Goal: Navigation & Orientation: Find specific page/section

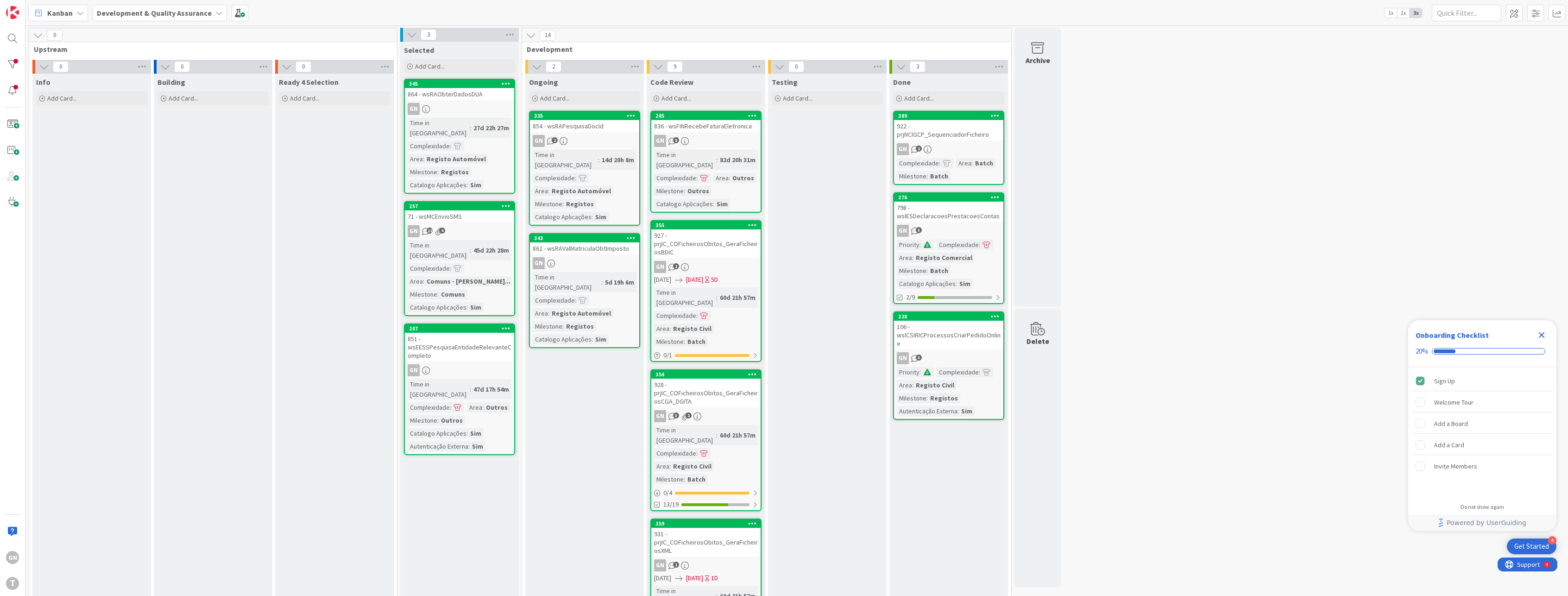
click at [13, 257] on div "GN T" at bounding box center [13, 298] width 25 height 596
click at [599, 246] on link "343 862 - wsRAValMatriculaObtImposto GN Time in [GEOGRAPHIC_DATA] : 5d 19h 6m C…" at bounding box center [585, 290] width 111 height 115
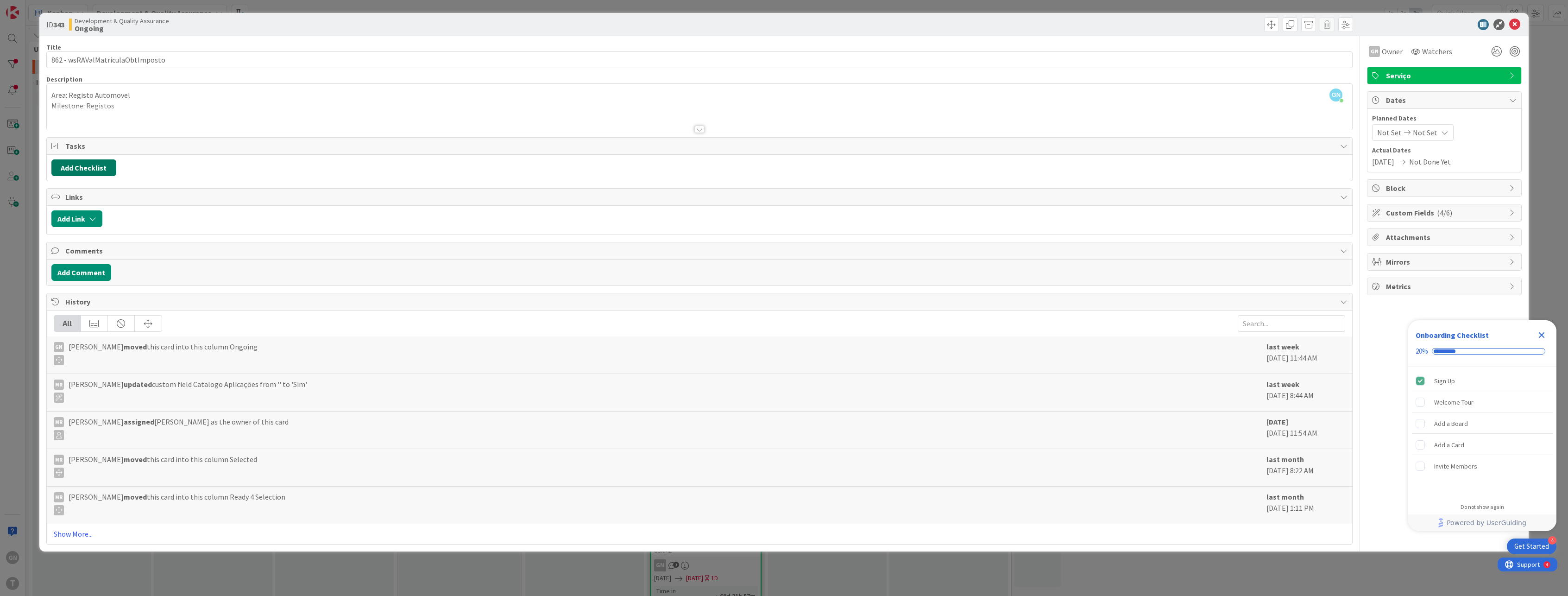
click at [96, 171] on button "Add Checklist" at bounding box center [83, 168] width 65 height 17
click at [206, 161] on div "Add Checklist Add Checklist Checklist Name (needed before adding tasks) 0 / 64 …" at bounding box center [700, 168] width 1297 height 17
click at [91, 274] on button "Add Comment" at bounding box center [81, 272] width 60 height 17
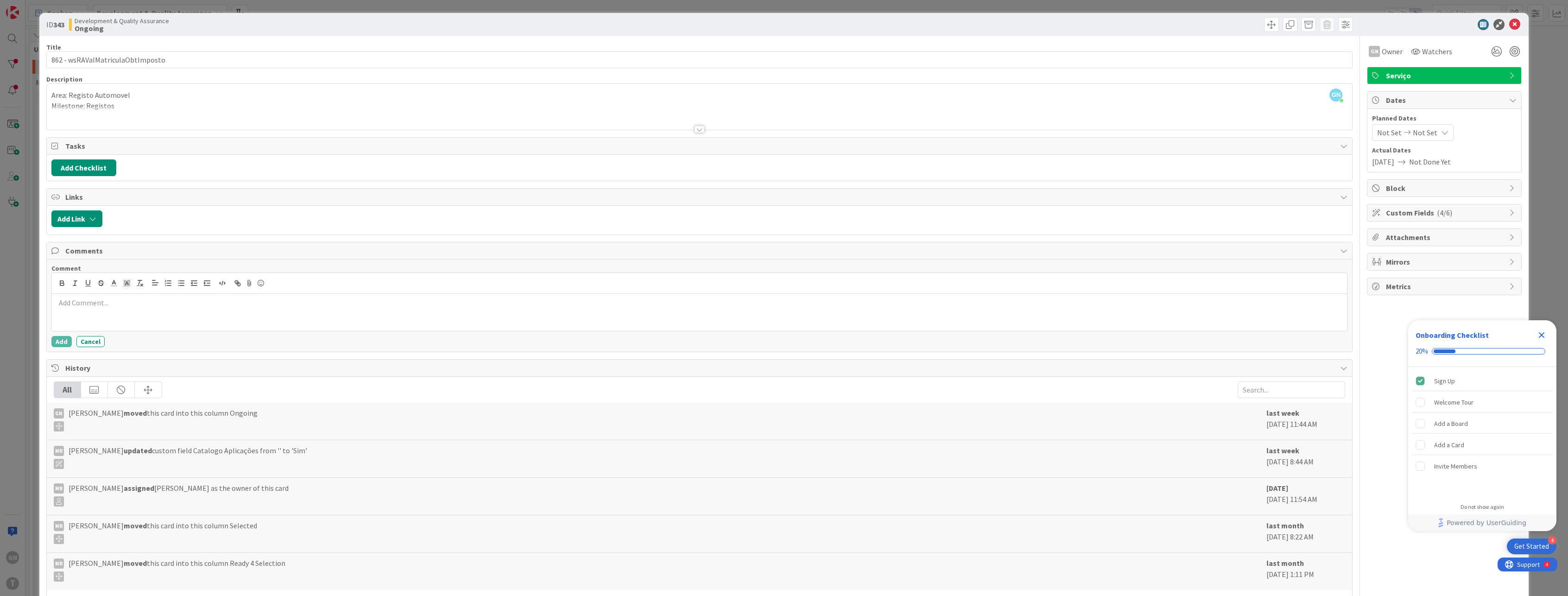
click at [120, 310] on div at bounding box center [700, 312] width 1296 height 37
click at [62, 339] on button "Add" at bounding box center [62, 341] width 20 height 11
click at [3, 287] on div "ID 343 Development & Quality Assurance Ongoing Title 32 / 128 862 - wsRAValMatr…" at bounding box center [784, 298] width 1568 height 596
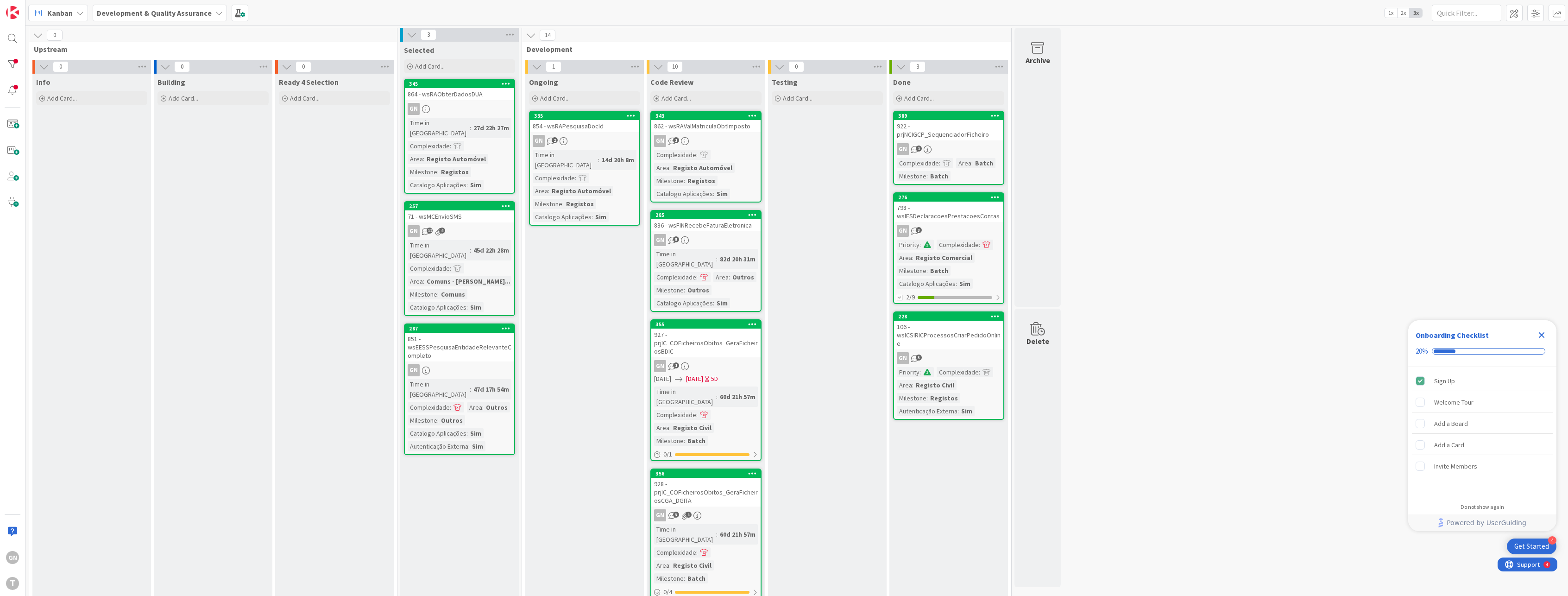
click at [20, 262] on div "GN T" at bounding box center [13, 298] width 25 height 596
click at [588, 127] on div "854 - wsRAPesquisaDocId" at bounding box center [585, 126] width 110 height 12
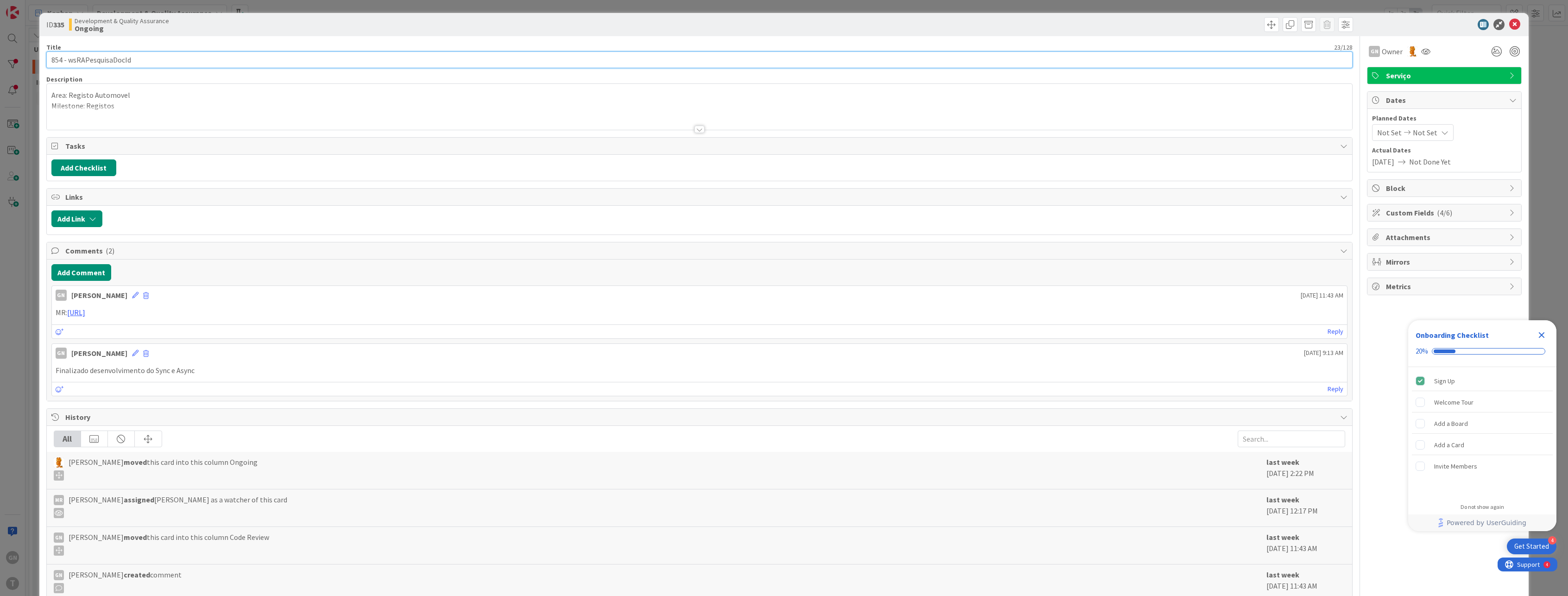
drag, startPoint x: 97, startPoint y: 59, endPoint x: 3, endPoint y: 53, distance: 94.2
click at [11, 53] on div "ID 335 Development & Quality Assurance Ongoing Title 23 / 128 854 - wsRAPesquis…" at bounding box center [784, 298] width 1568 height 596
click at [149, 57] on input "854 - wsRAPesquisaDocId" at bounding box center [700, 60] width 1307 height 17
drag, startPoint x: 138, startPoint y: 59, endPoint x: 70, endPoint y: 56, distance: 68.1
click at [70, 56] on input "854 - wsRAPesquisaDocId" at bounding box center [700, 60] width 1307 height 17
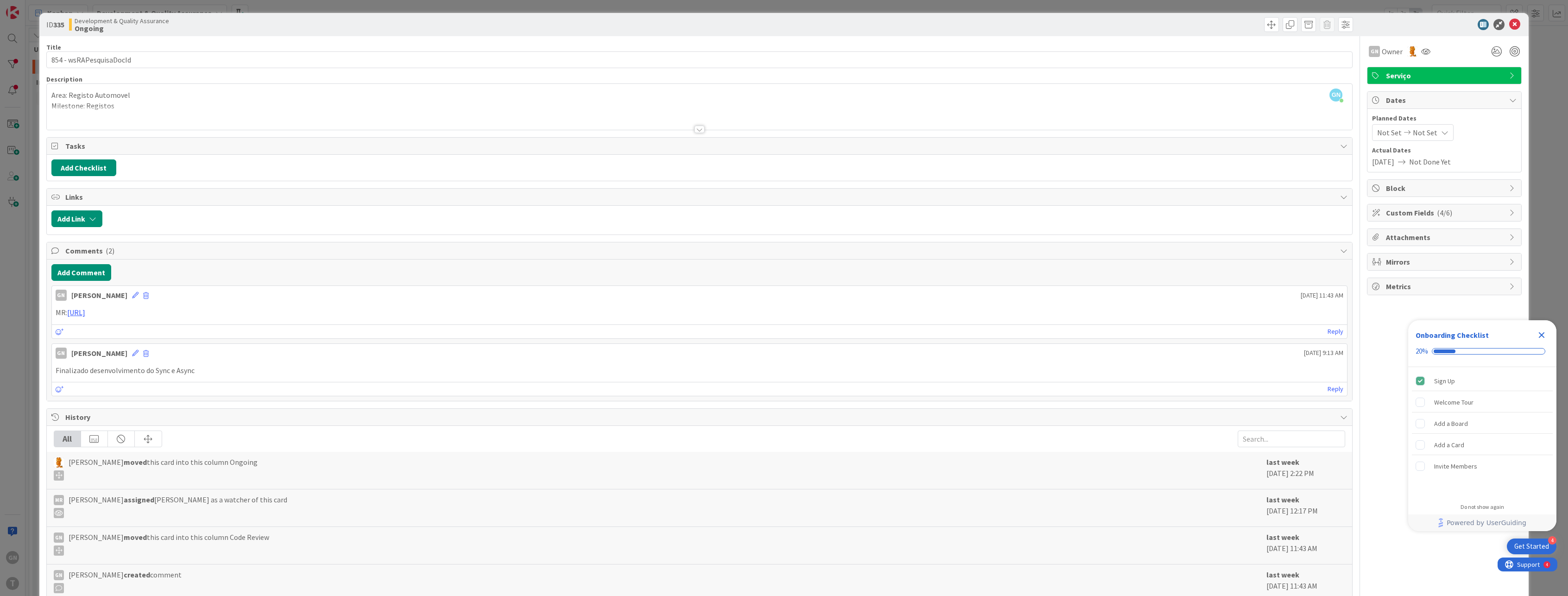
click at [34, 126] on div "ID 335 Development & Quality Assurance Ongoing Title 23 / 128 854 - wsRAPesquis…" at bounding box center [784, 298] width 1568 height 596
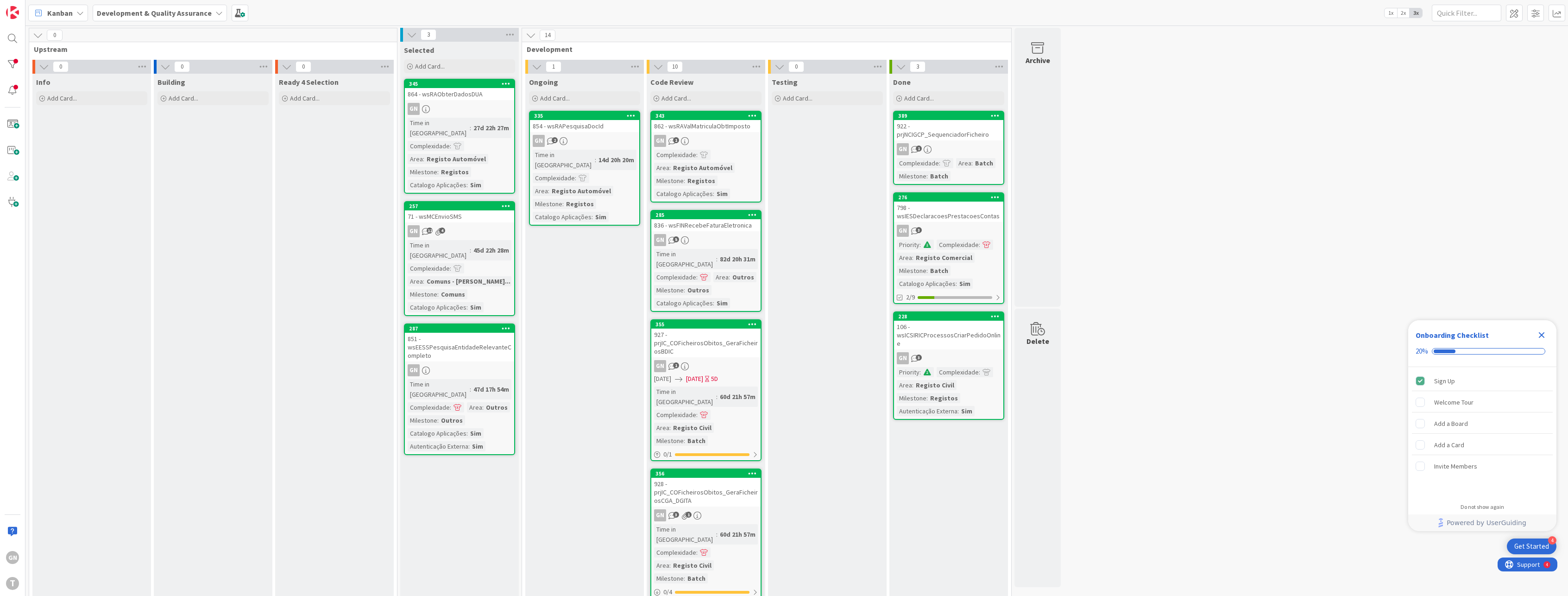
click at [460, 94] on div "864 - wsRAObterDadosDUA" at bounding box center [459, 94] width 110 height 12
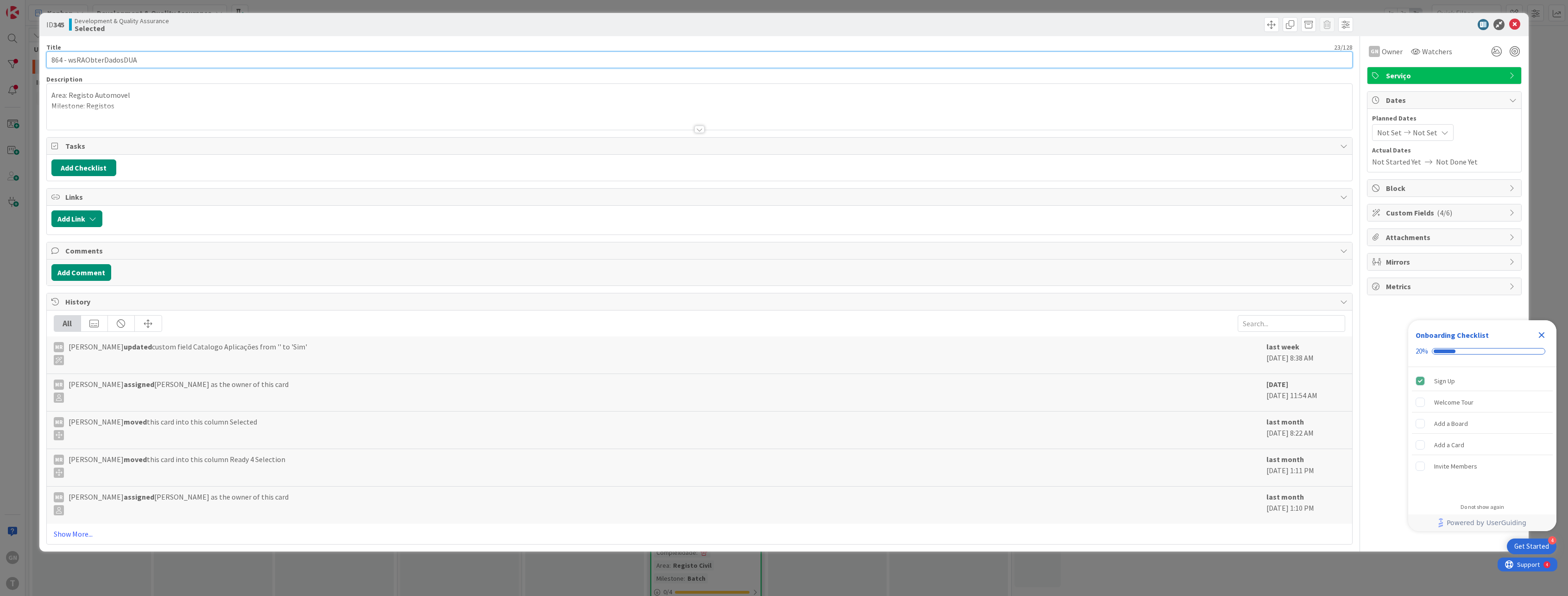
drag, startPoint x: 166, startPoint y: 59, endPoint x: 69, endPoint y: 56, distance: 97.0
click at [69, 56] on input "864 - wsRAObterDadosDUA" at bounding box center [700, 60] width 1307 height 17
